Goal: Find specific page/section: Find specific page/section

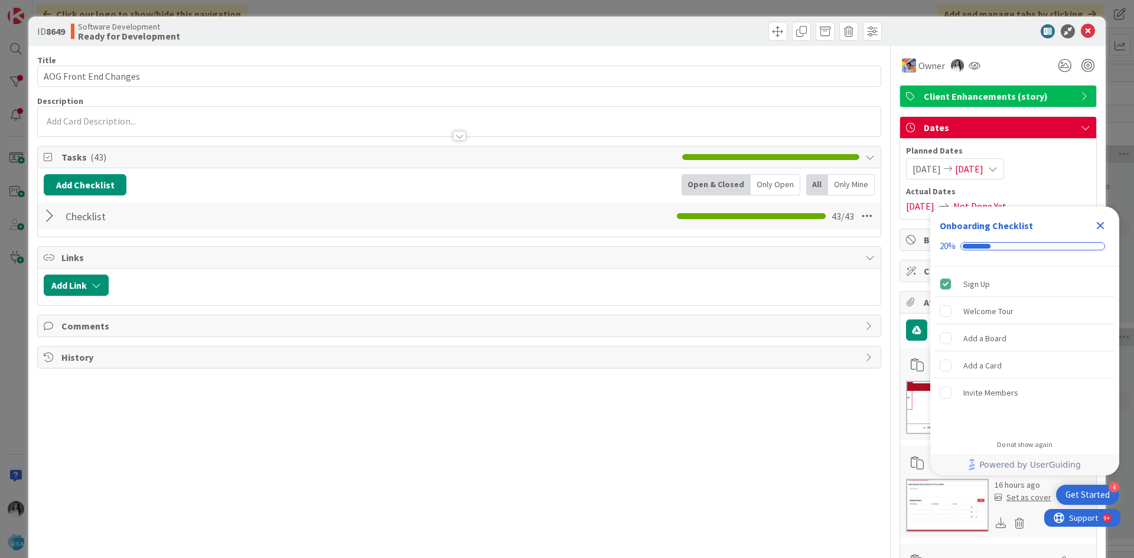
click at [0, 53] on div "ID 8649 Software Development Ready for Development Title 21 / 128 AOG Front End…" at bounding box center [567, 279] width 1134 height 558
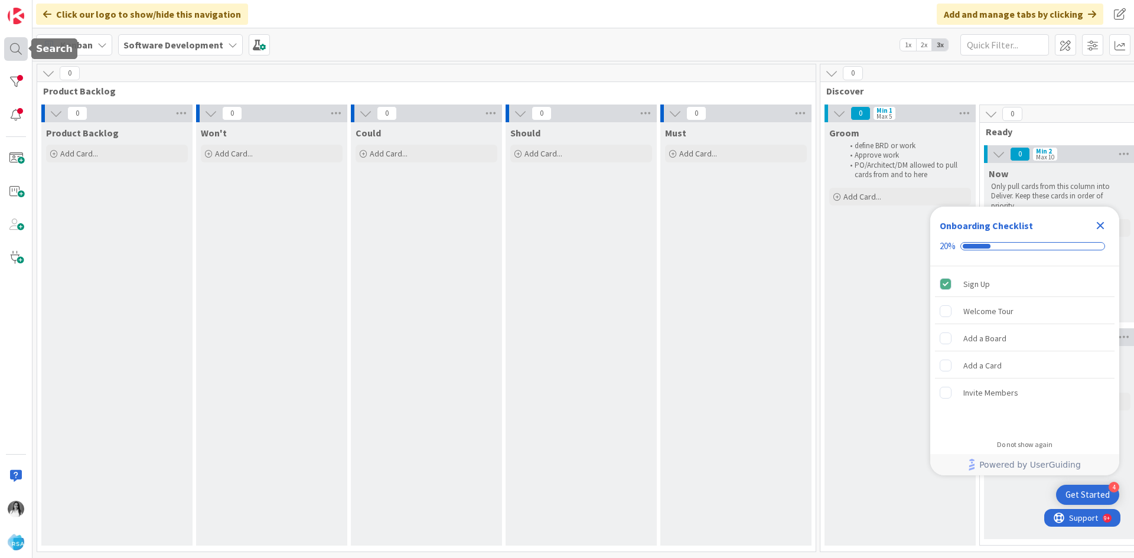
click at [11, 52] on div at bounding box center [16, 49] width 24 height 24
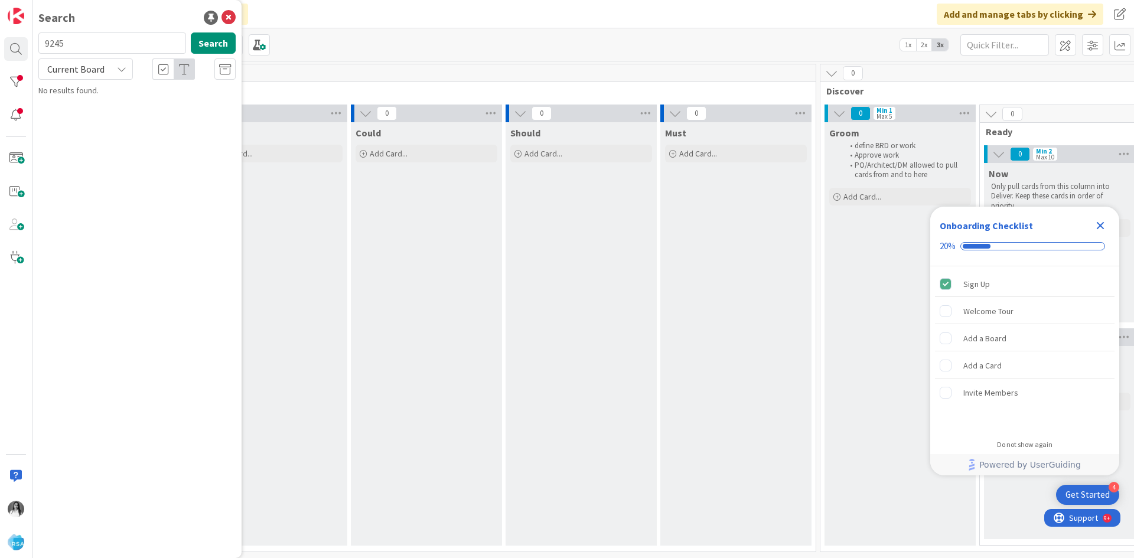
type input "9245"
click at [115, 102] on span "BrandIQ UI Design & Changes" at bounding box center [134, 104] width 102 height 11
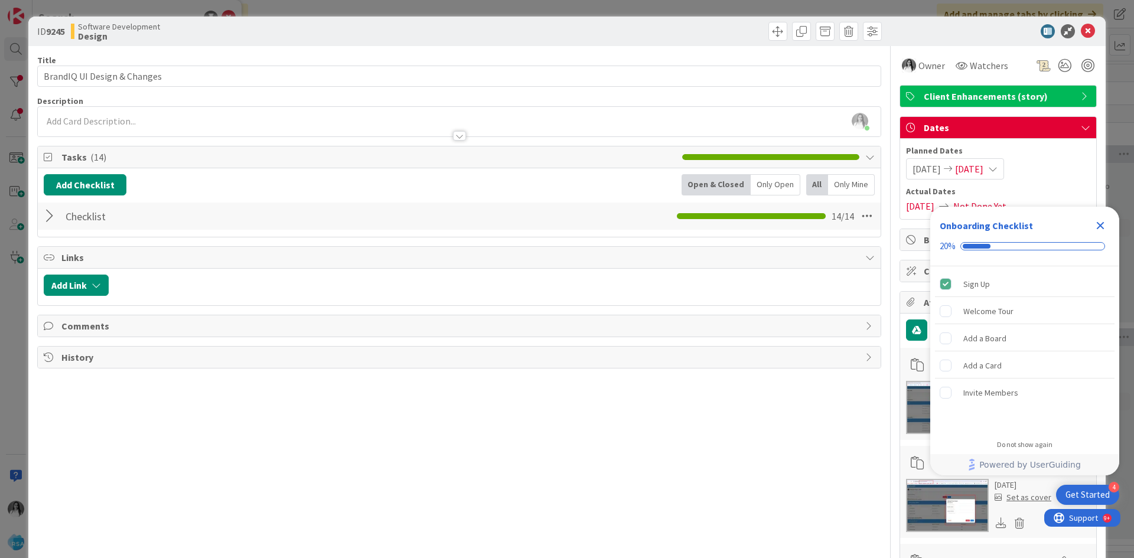
drag, startPoint x: 1106, startPoint y: 224, endPoint x: 1073, endPoint y: 224, distance: 33.1
click at [1105, 224] on icon "Close Checklist" at bounding box center [1101, 226] width 14 height 14
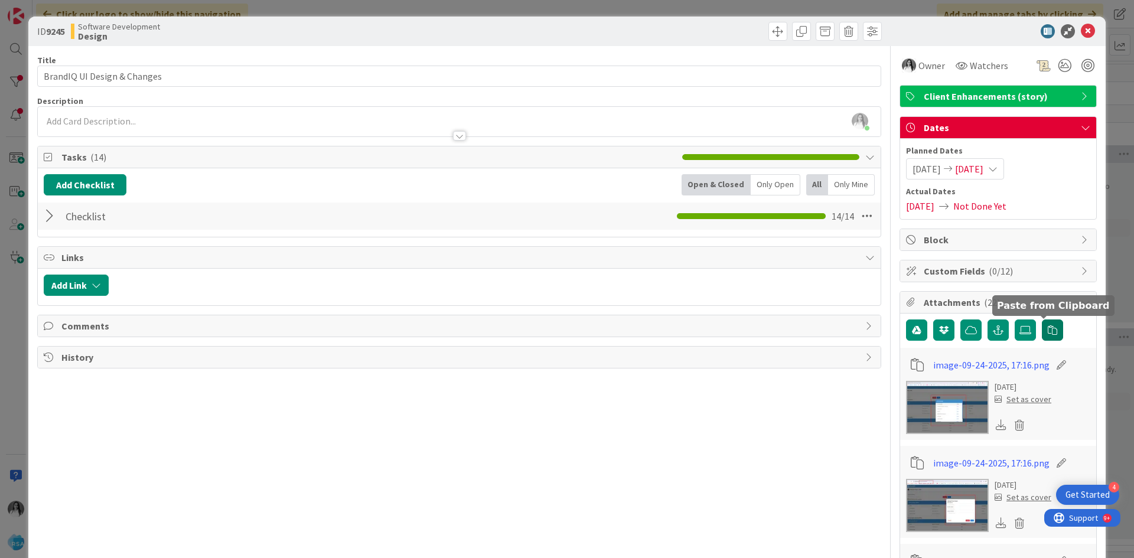
click at [1048, 330] on icon "button" at bounding box center [1052, 330] width 9 height 9
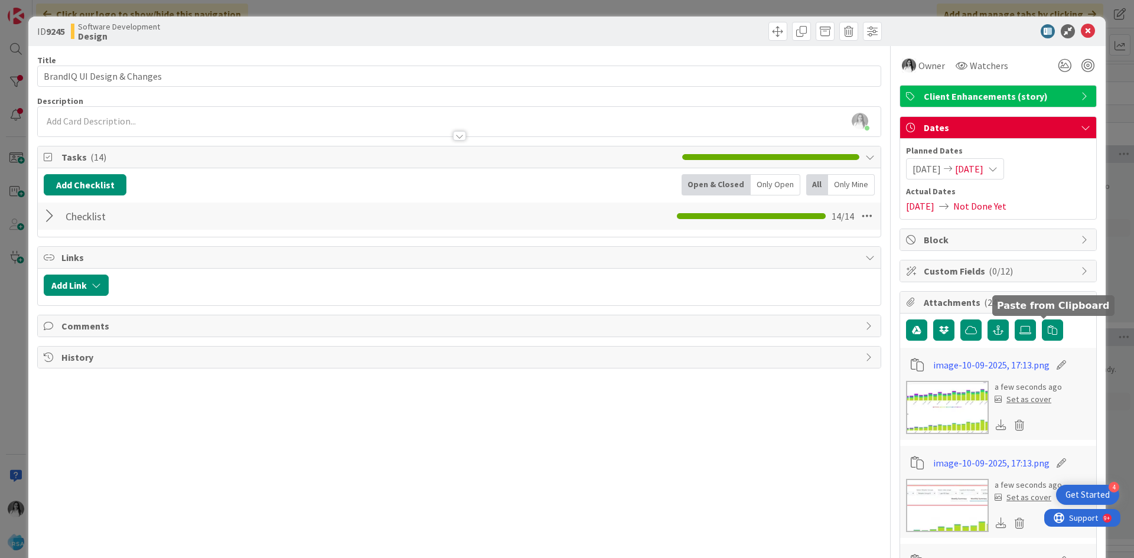
click at [49, 220] on div at bounding box center [51, 216] width 15 height 21
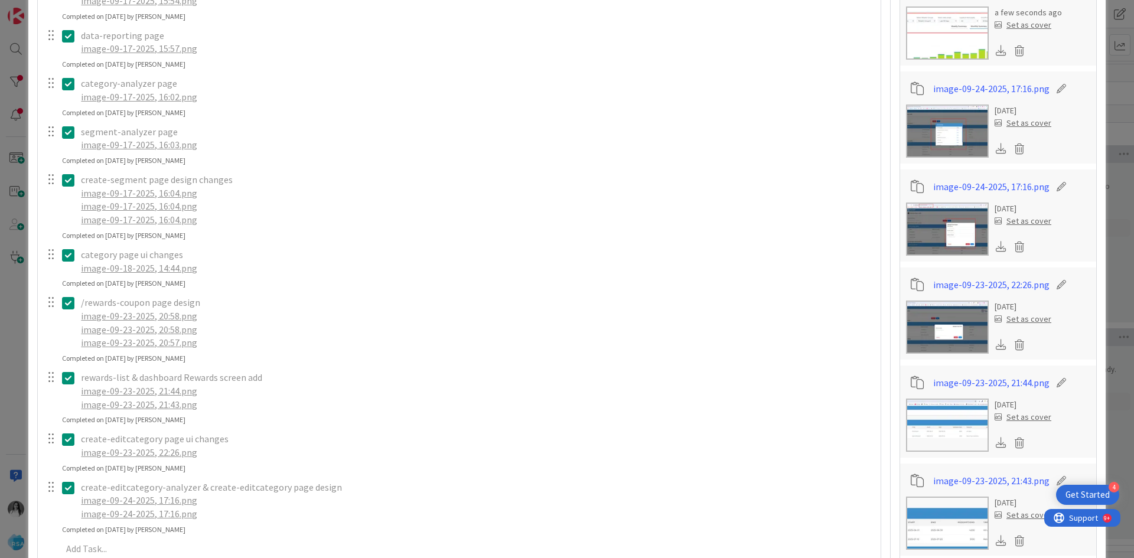
scroll to position [945, 0]
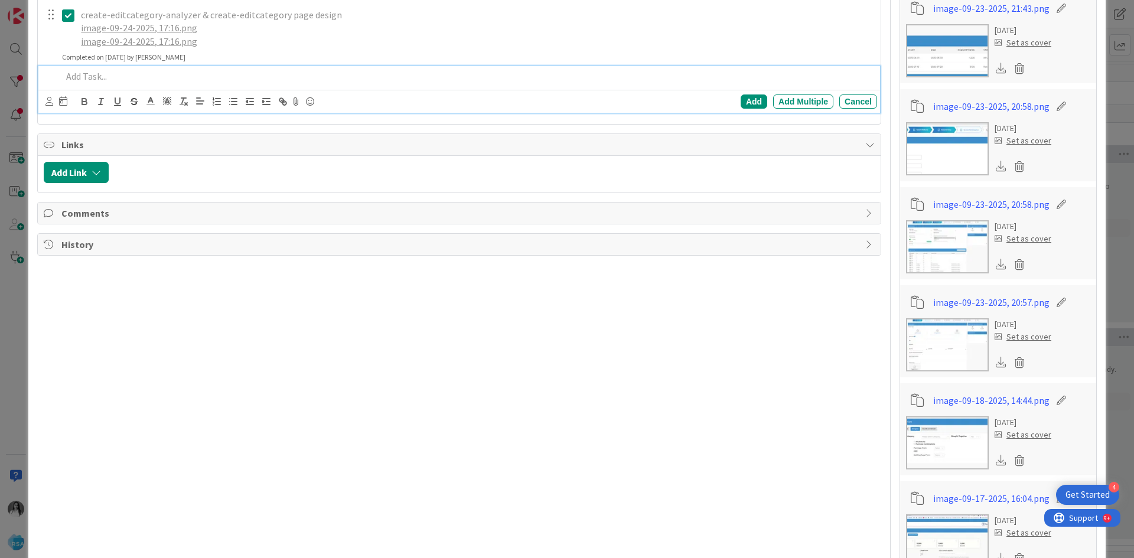
click at [83, 80] on p at bounding box center [467, 77] width 811 height 14
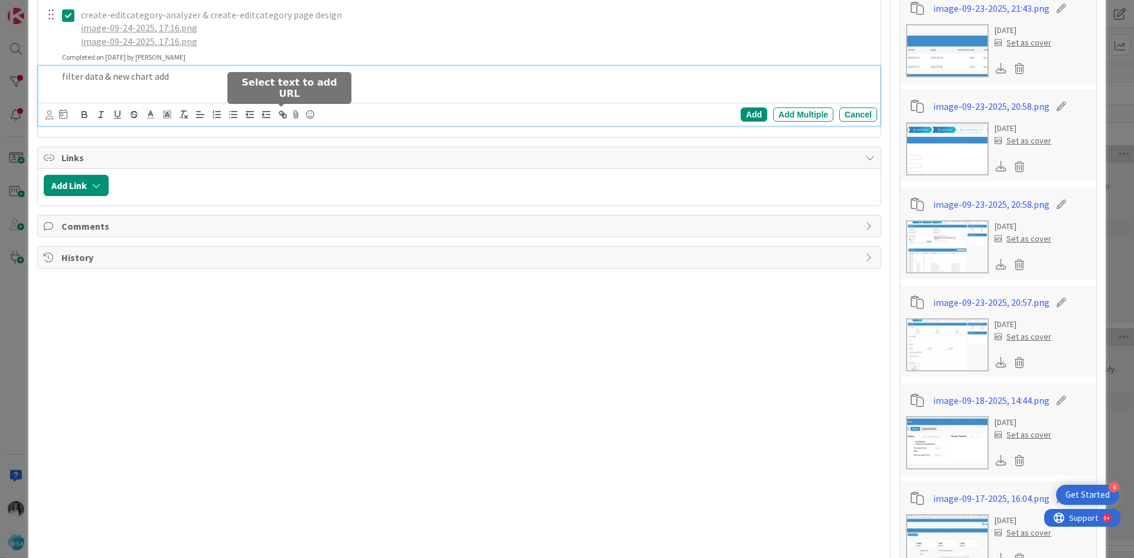
click at [296, 113] on icon at bounding box center [296, 114] width 14 height 17
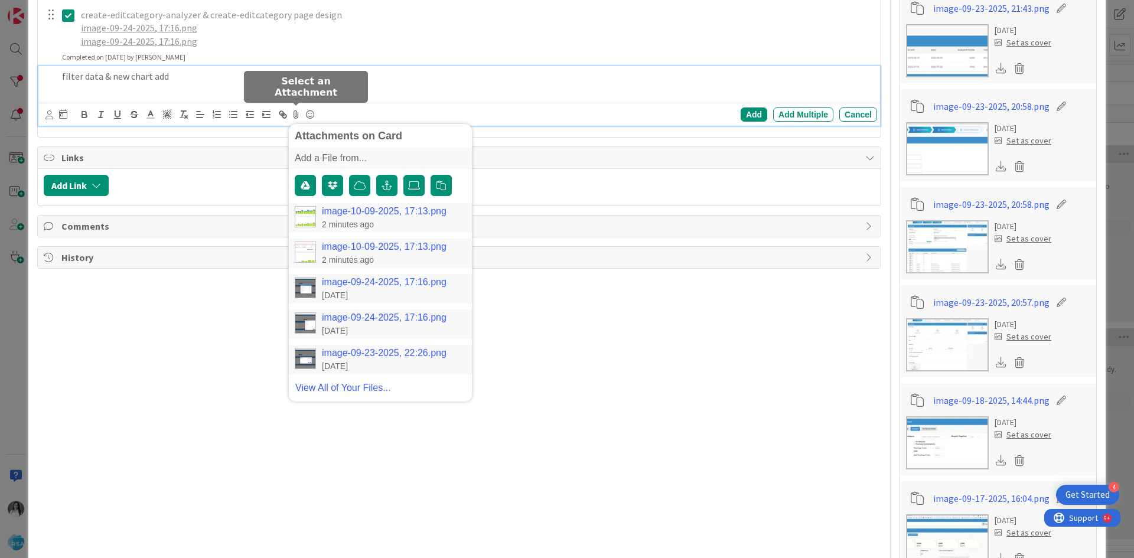
click at [342, 210] on link "image-10-09-2025, 17:13.png" at bounding box center [384, 211] width 125 height 11
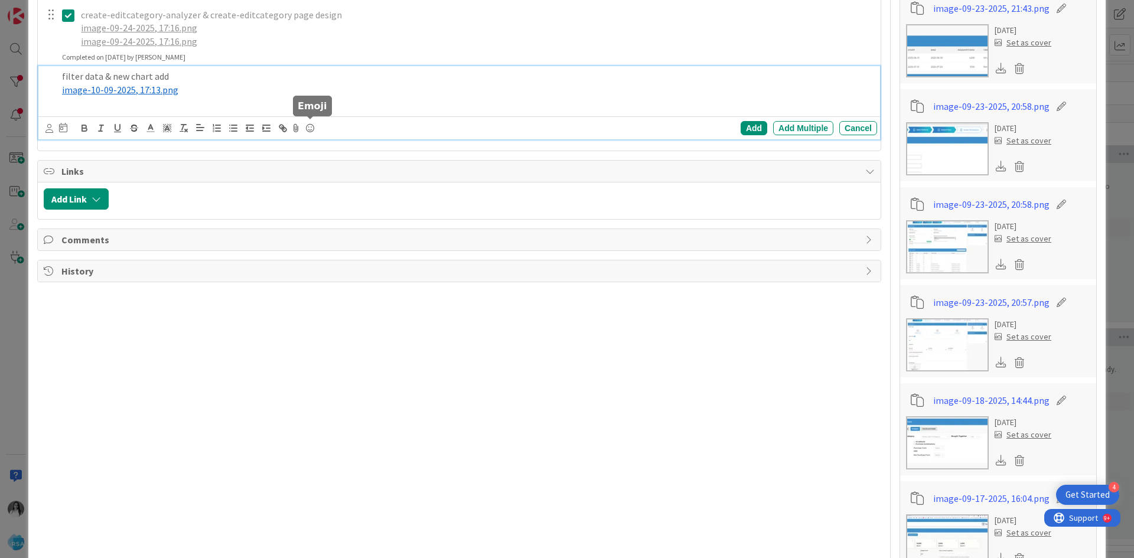
click at [295, 127] on icon at bounding box center [296, 128] width 14 height 17
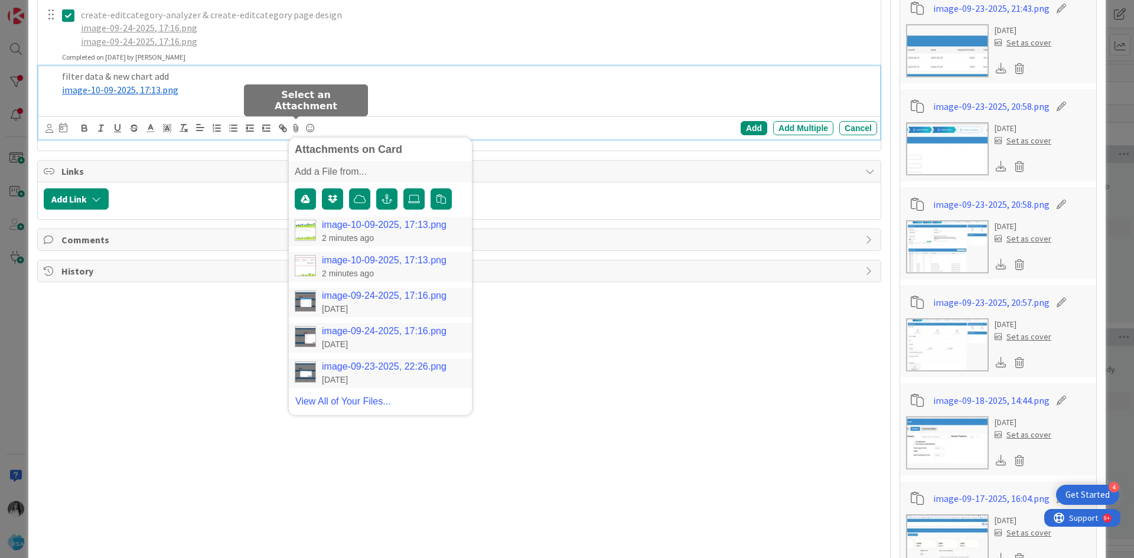
click at [334, 253] on div "image-10-09-2025, 17:13.png 2 minutes ago" at bounding box center [380, 267] width 183 height 30
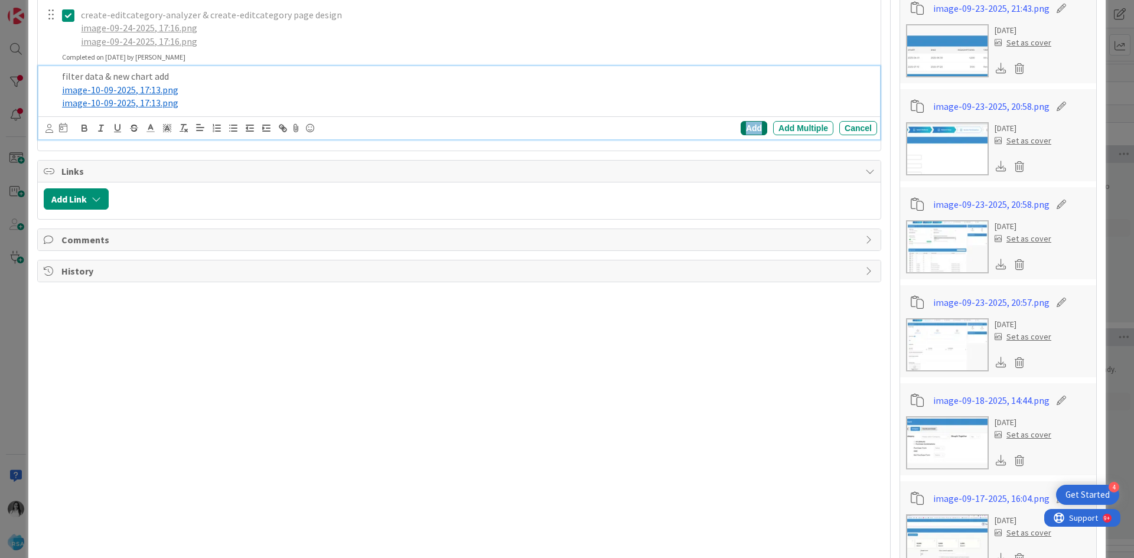
click at [754, 124] on div "Add" at bounding box center [754, 128] width 27 height 14
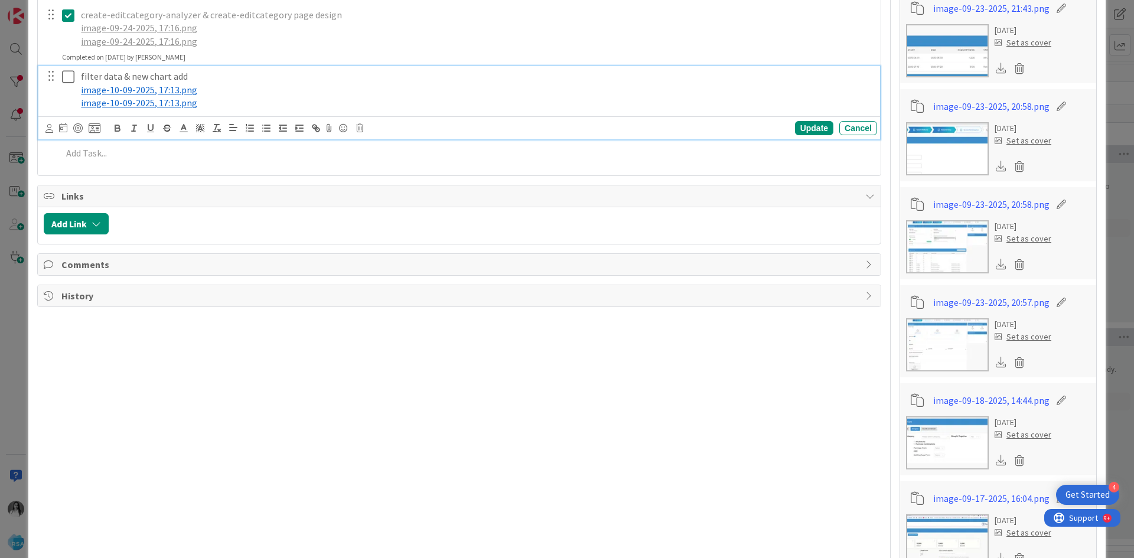
click at [66, 82] on icon at bounding box center [68, 77] width 12 height 14
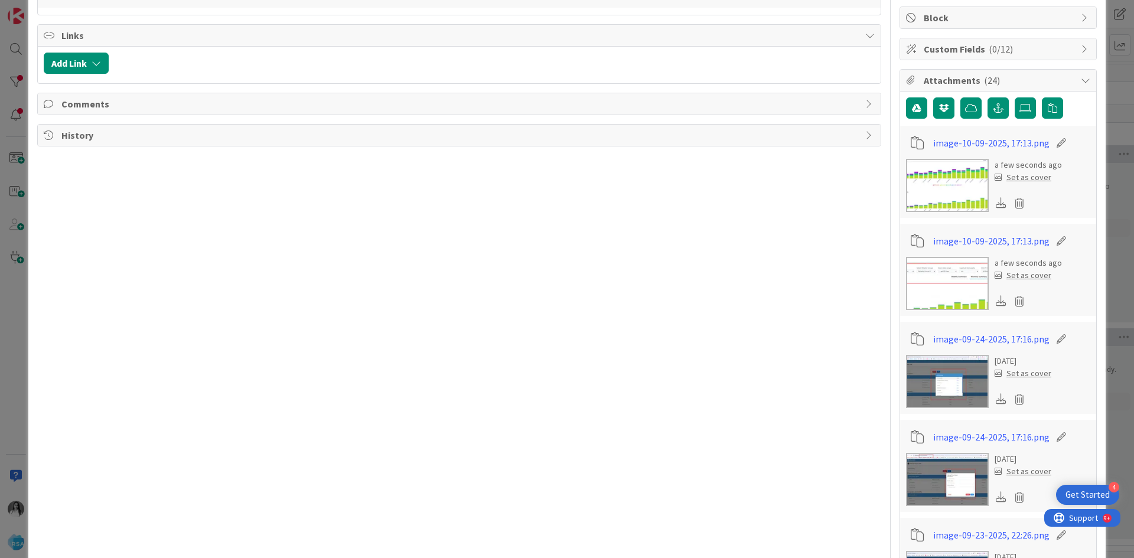
scroll to position [118, 0]
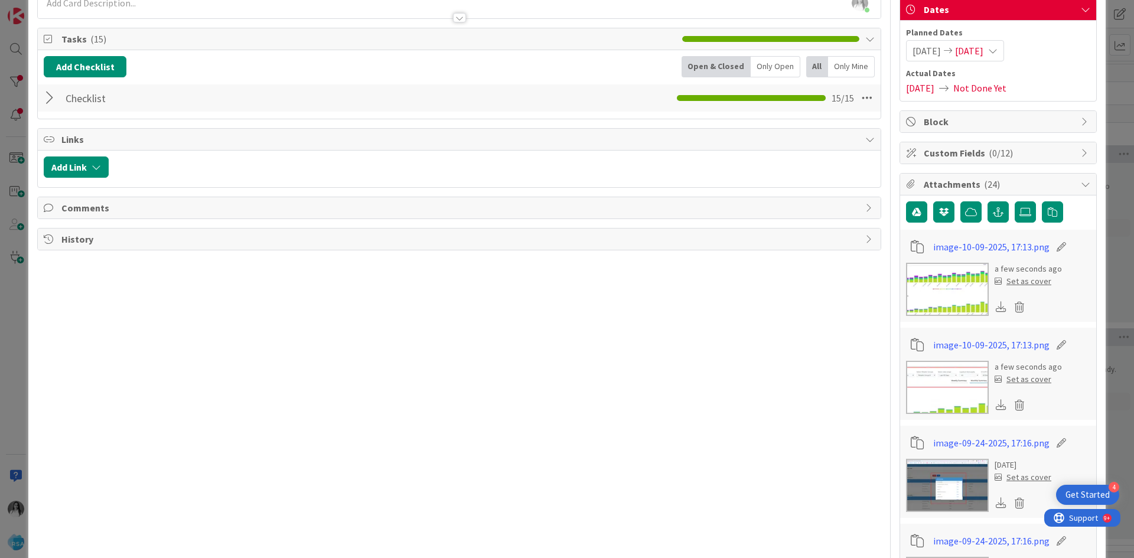
click at [45, 99] on div at bounding box center [51, 97] width 15 height 21
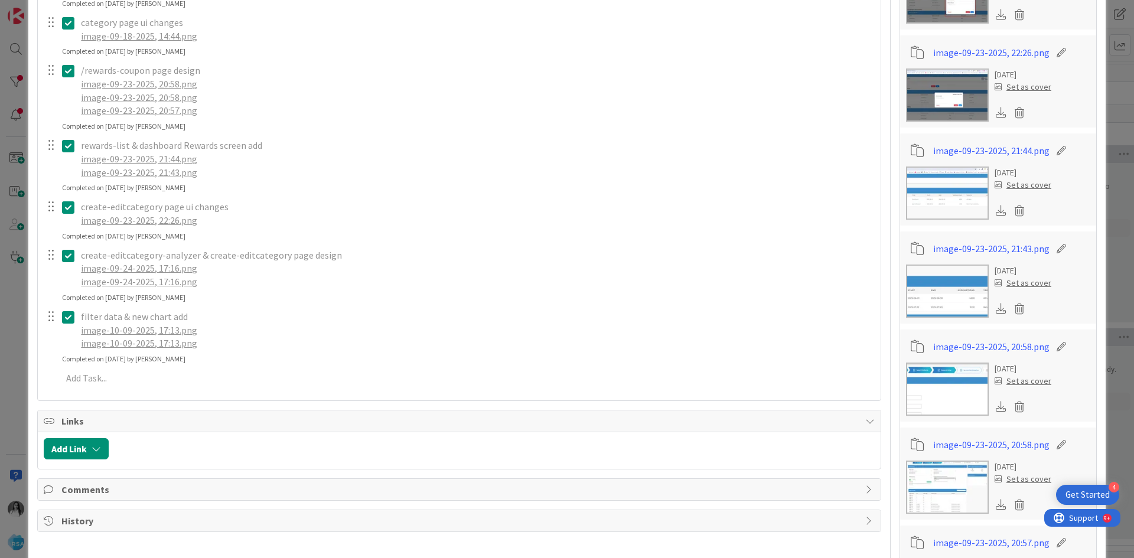
scroll to position [1004, 0]
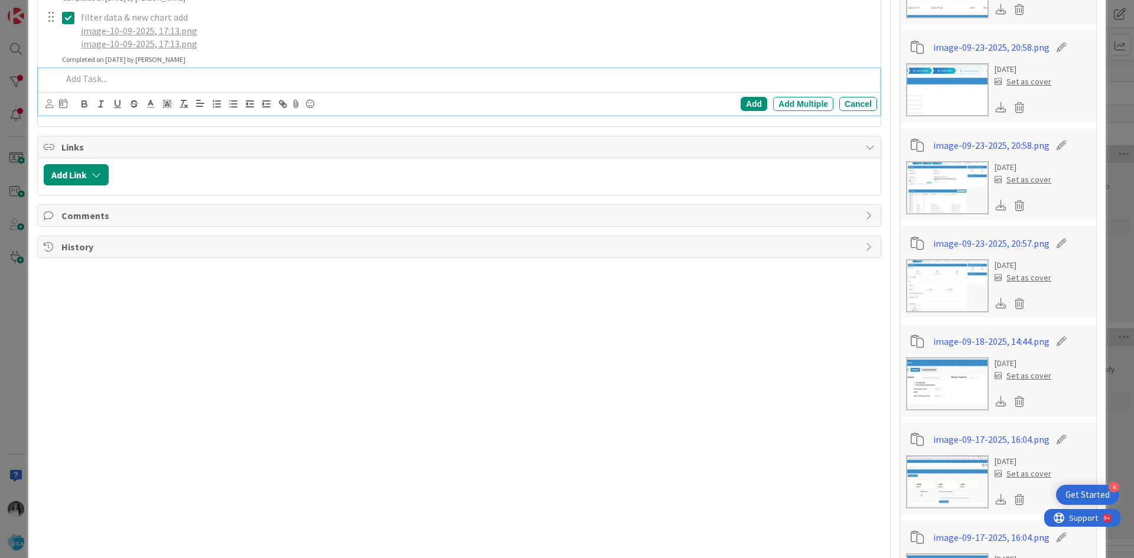
click at [130, 86] on div at bounding box center [467, 79] width 820 height 21
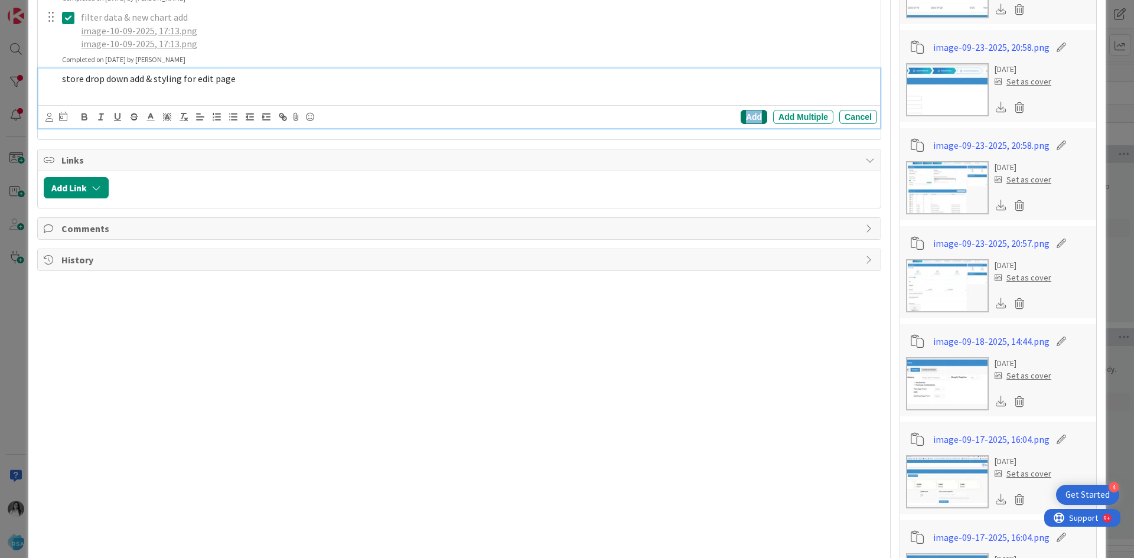
click at [741, 117] on div "Add" at bounding box center [754, 117] width 27 height 14
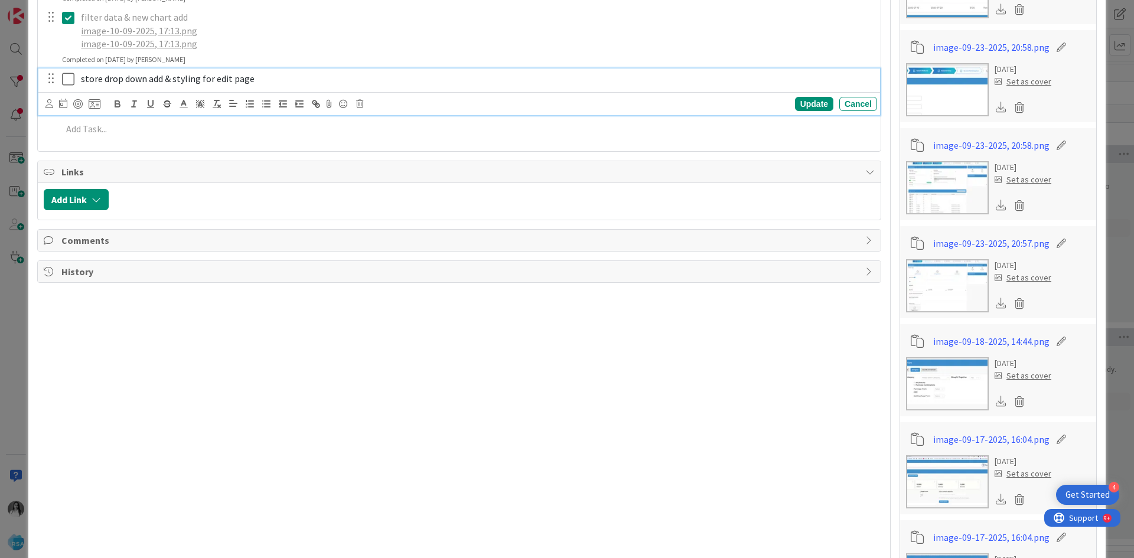
click at [64, 79] on icon at bounding box center [68, 79] width 12 height 14
